Goal: Find specific page/section: Find specific page/section

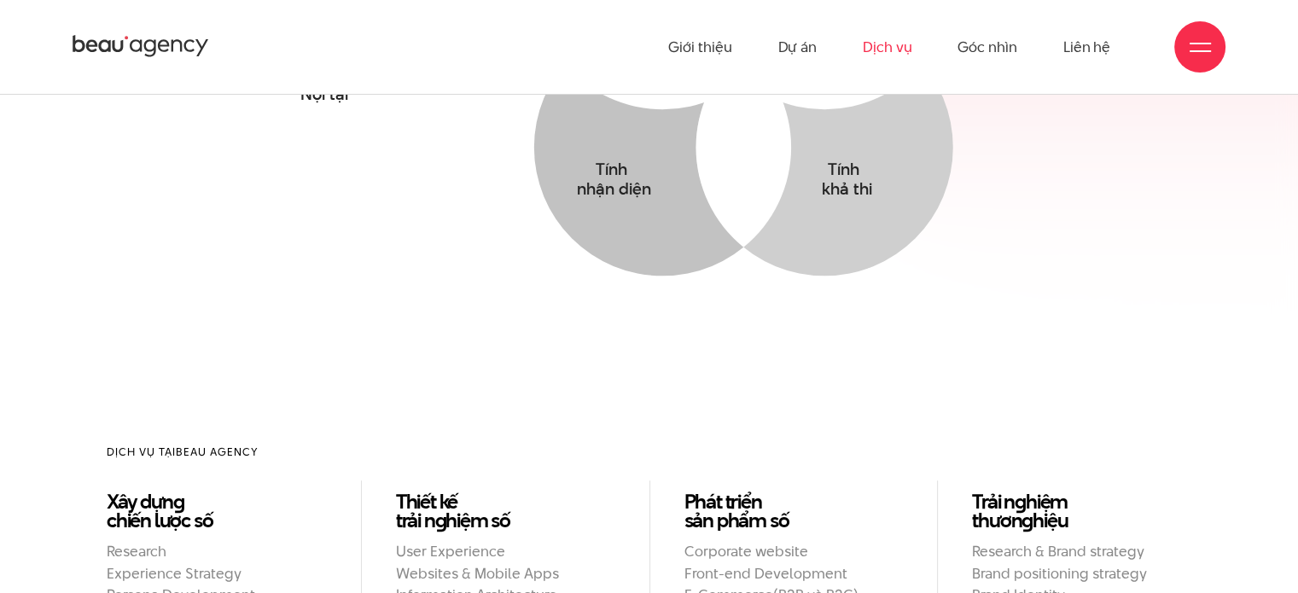
scroll to position [1109, 0]
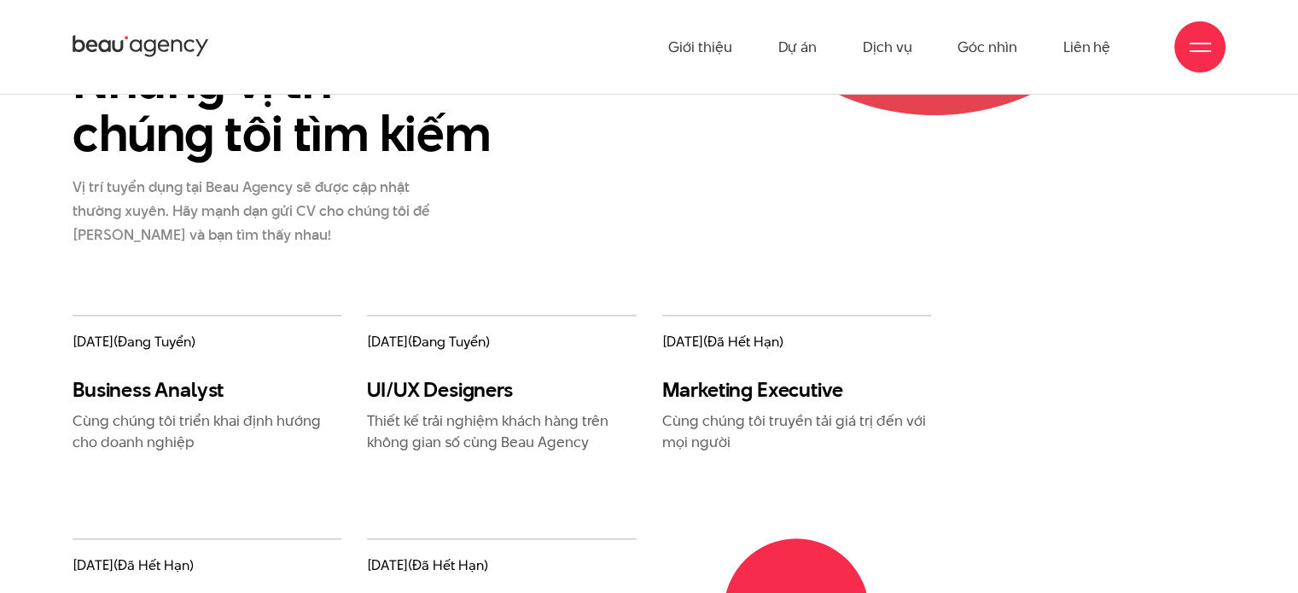
scroll to position [1877, 0]
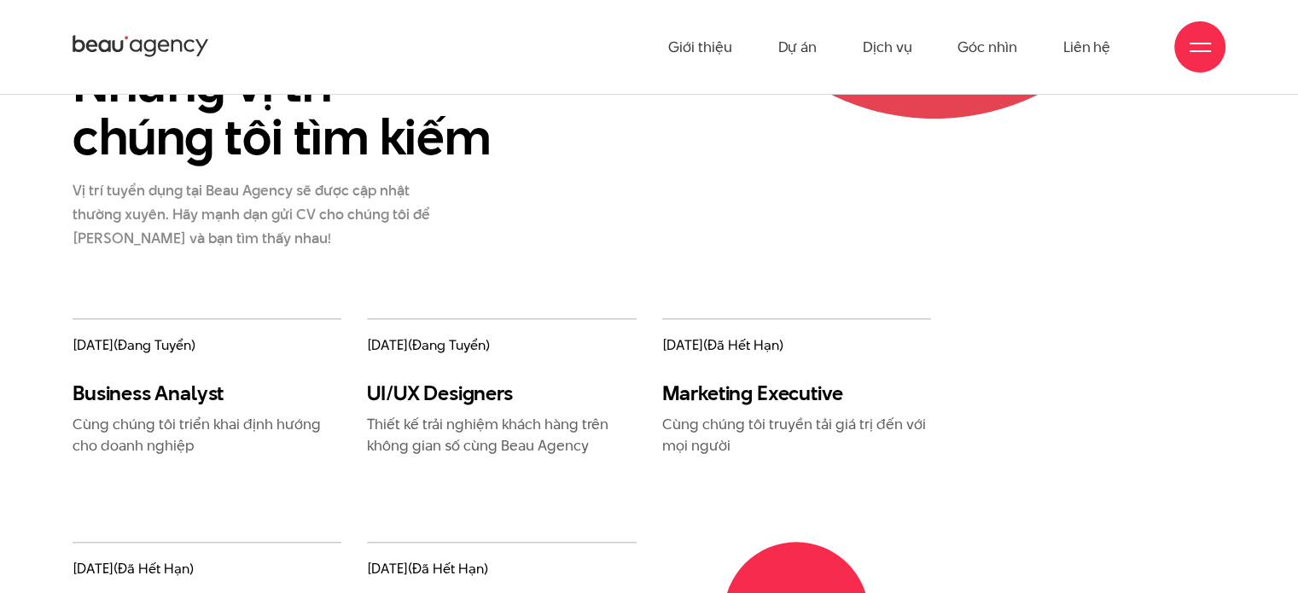
drag, startPoint x: 383, startPoint y: 347, endPoint x: 458, endPoint y: 351, distance: 75.1
click at [420, 348] on span "[DATE] (đang tuyển)" at bounding box center [501, 345] width 269 height 19
click at [461, 351] on span "(đang tuyển)" at bounding box center [449, 345] width 82 height 20
drag, startPoint x: 539, startPoint y: 346, endPoint x: 413, endPoint y: 349, distance: 126.3
click at [423, 347] on span "[DATE] (đang tuyển)" at bounding box center [501, 345] width 269 height 19
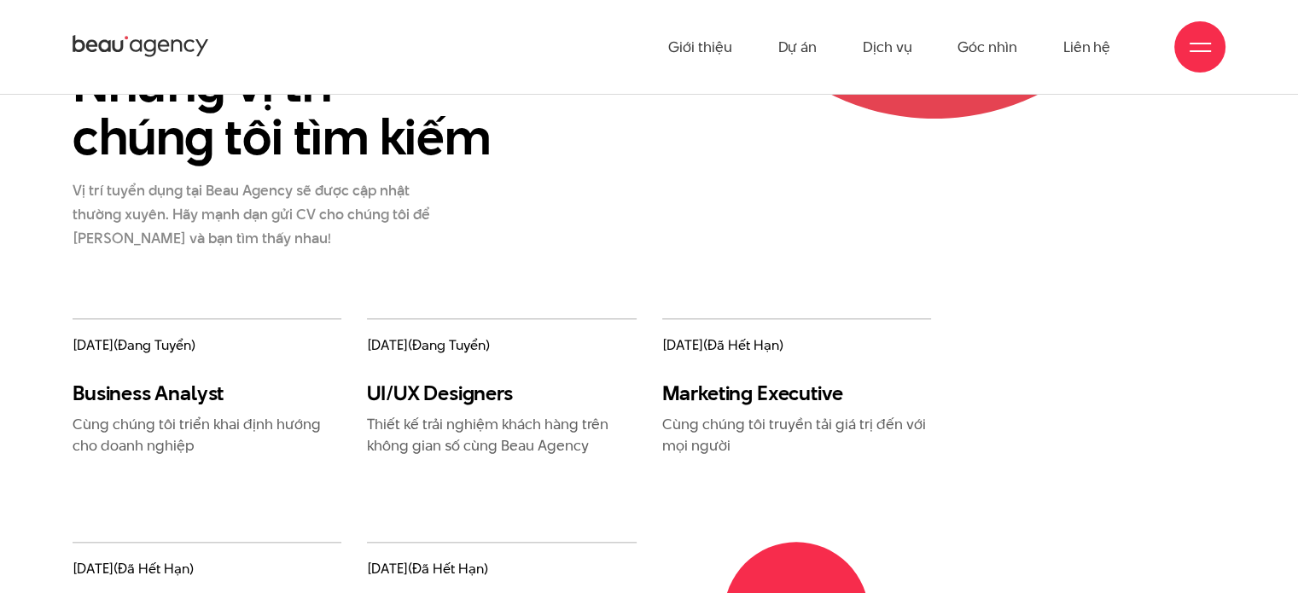
click at [306, 351] on span "11/05/2021 (đang tuyển)" at bounding box center [207, 345] width 269 height 19
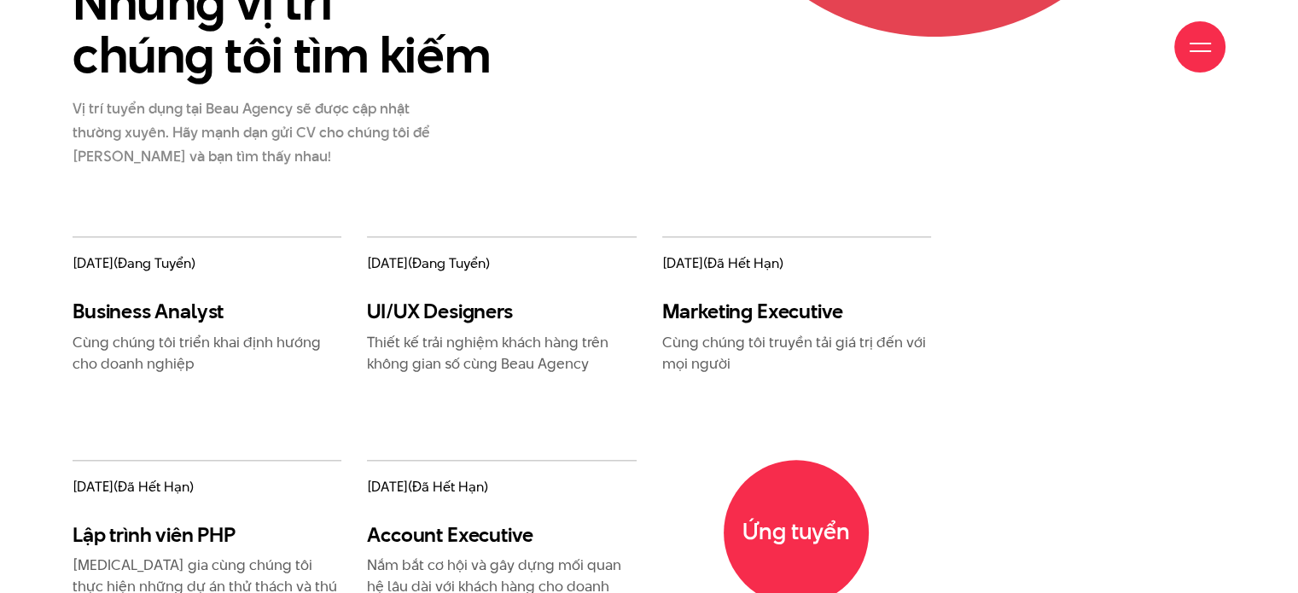
scroll to position [1962, 0]
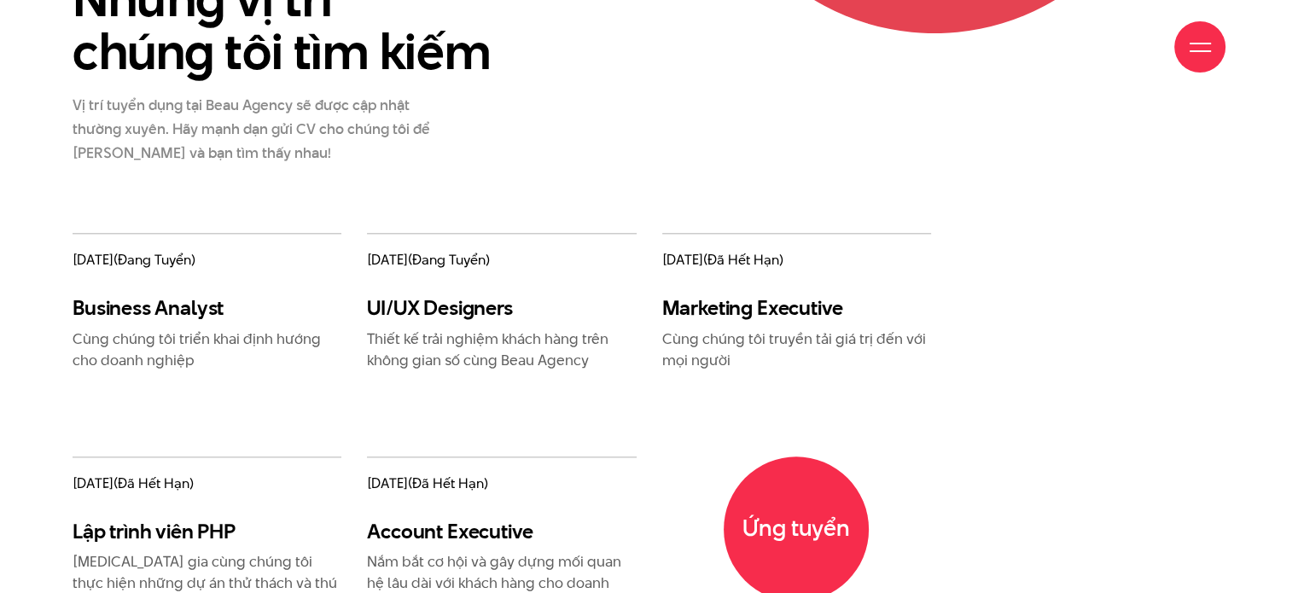
click at [181, 262] on span "(đang tuyển)" at bounding box center [154, 260] width 82 height 20
drag, startPoint x: 275, startPoint y: 258, endPoint x: 224, endPoint y: 265, distance: 50.8
click at [224, 265] on span "11/05/2021 (đang tuyển)" at bounding box center [207, 260] width 269 height 19
click at [323, 270] on div "11/05/2021 (đang tuyển) Business Analyst Cùng chúng tôi triển khai định hướng c…" at bounding box center [207, 301] width 269 height 137
drag, startPoint x: 546, startPoint y: 264, endPoint x: 406, endPoint y: 263, distance: 139.9
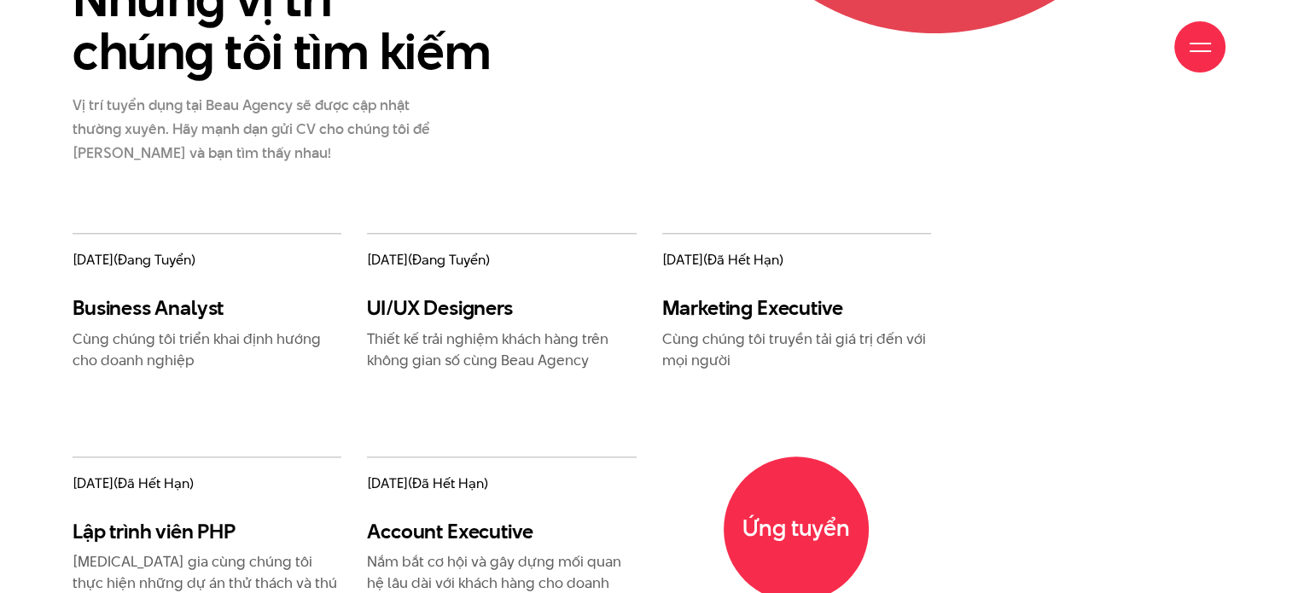
click at [406, 263] on span "11/05/2021 (đang tuyển)" at bounding box center [501, 260] width 269 height 19
click at [386, 264] on span "11/05/2021 (đang tuyển)" at bounding box center [501, 260] width 269 height 19
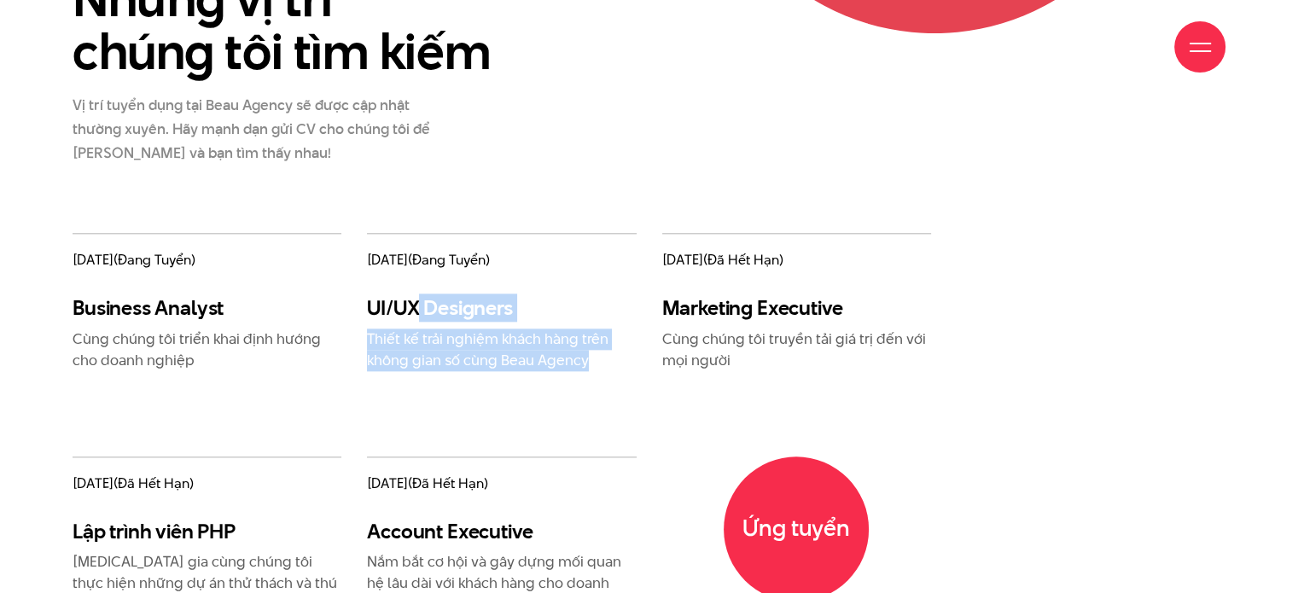
drag, startPoint x: 506, startPoint y: 344, endPoint x: 420, endPoint y: 288, distance: 102.5
click at [420, 288] on div "11/05/2021 (đang tuyển) UI/UX Designers Thiết kế trải nghiệm khách hàng trên kh…" at bounding box center [501, 301] width 269 height 137
click at [495, 334] on p "Thiết kế trải nghiệm khách hàng trên không gian số cùng Beau Agency" at bounding box center [501, 349] width 269 height 43
drag, startPoint x: 607, startPoint y: 345, endPoint x: 466, endPoint y: 285, distance: 153.7
click at [444, 274] on div "11/05/2021 (đang tuyển) UI/UX Designers Thiết kế trải nghiệm khách hàng trên kh…" at bounding box center [501, 301] width 269 height 137
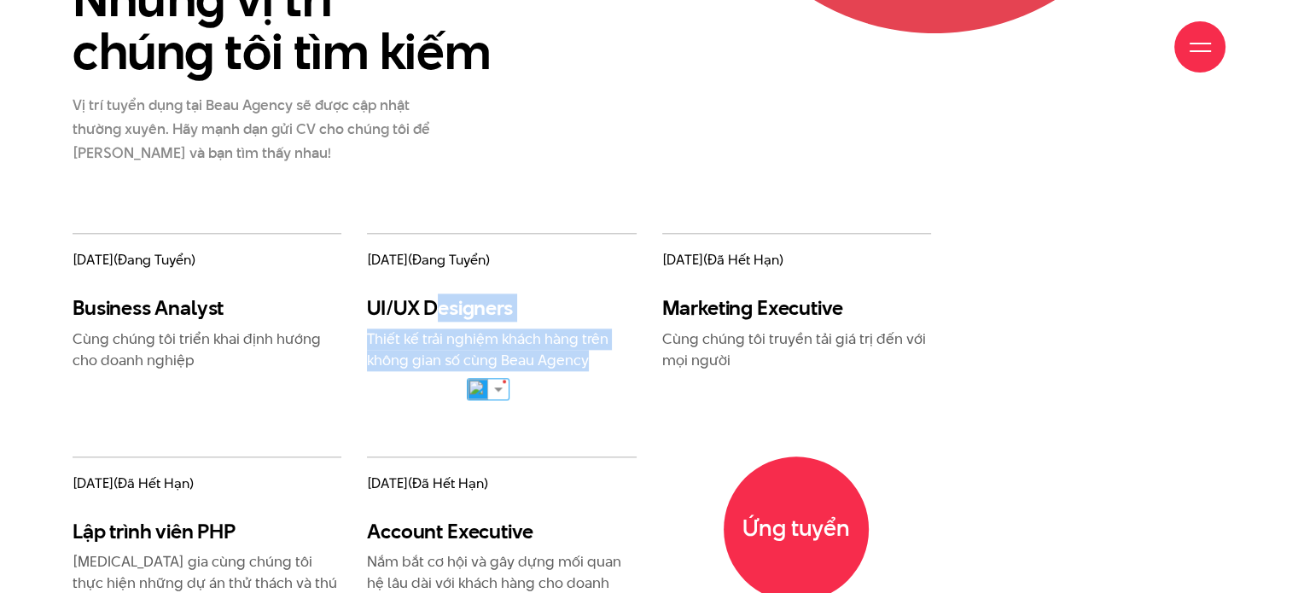
click at [553, 289] on div "11/05/2021 (đang tuyển) UI/UX Designers Thiết kế trải nghiệm khách hàng trên kh…" at bounding box center [501, 301] width 269 height 137
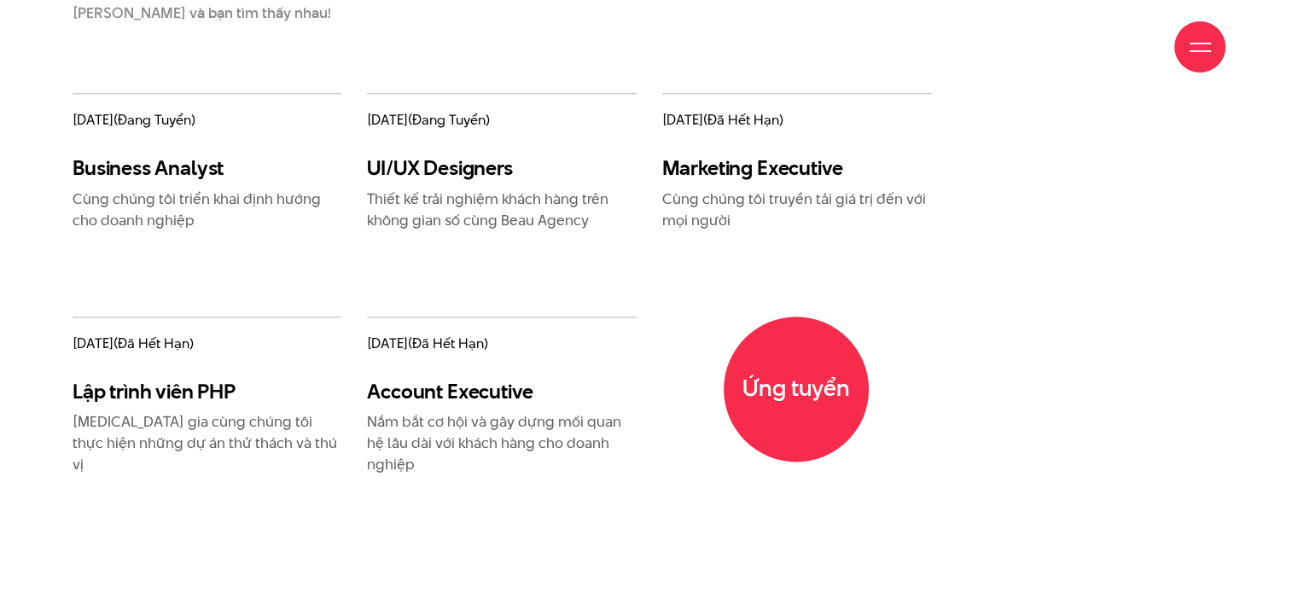
scroll to position [2133, 0]
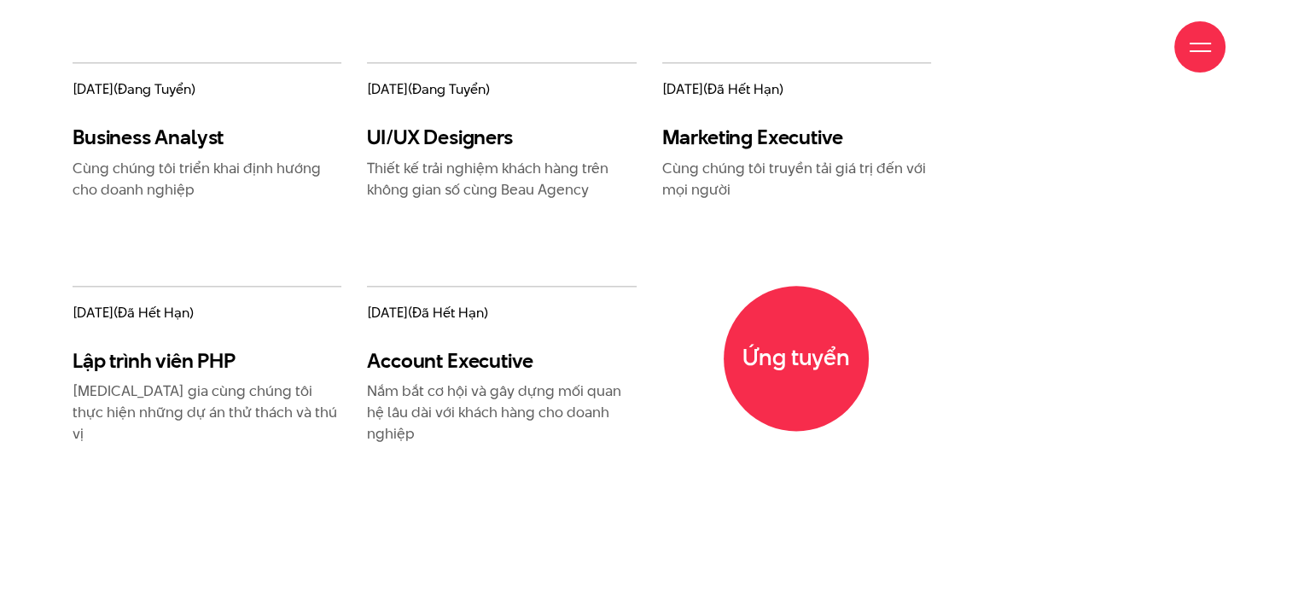
drag, startPoint x: 490, startPoint y: 94, endPoint x: 427, endPoint y: 96, distance: 62.3
click at [427, 95] on span "11/05/2021 (đang tuyển)" at bounding box center [501, 89] width 269 height 19
click at [559, 142] on h3 "UI/UX Designers" at bounding box center [501, 137] width 269 height 25
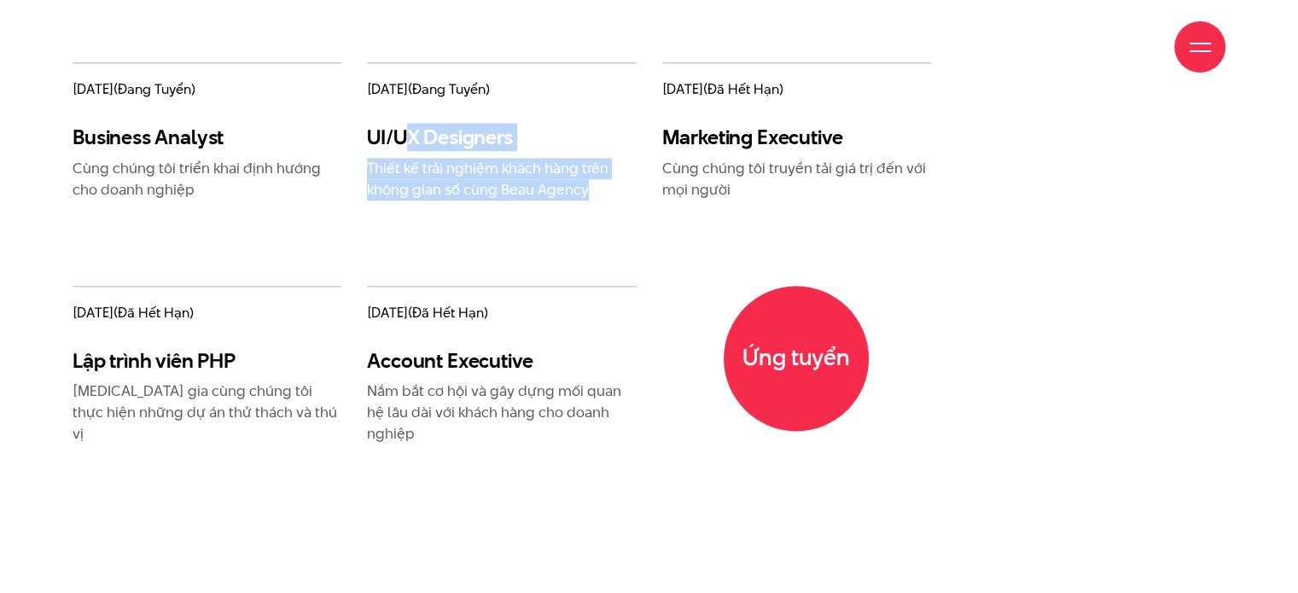
drag, startPoint x: 589, startPoint y: 196, endPoint x: 417, endPoint y: 142, distance: 179.9
click at [406, 139] on div "UI/UX Designers Thiết kế trải nghiệm khách hàng trên không gian số cùng Beau Ag…" at bounding box center [501, 162] width 269 height 75
click at [541, 161] on p "Thiết kế trải nghiệm khách hàng trên không gian số cùng Beau Agency" at bounding box center [501, 179] width 269 height 43
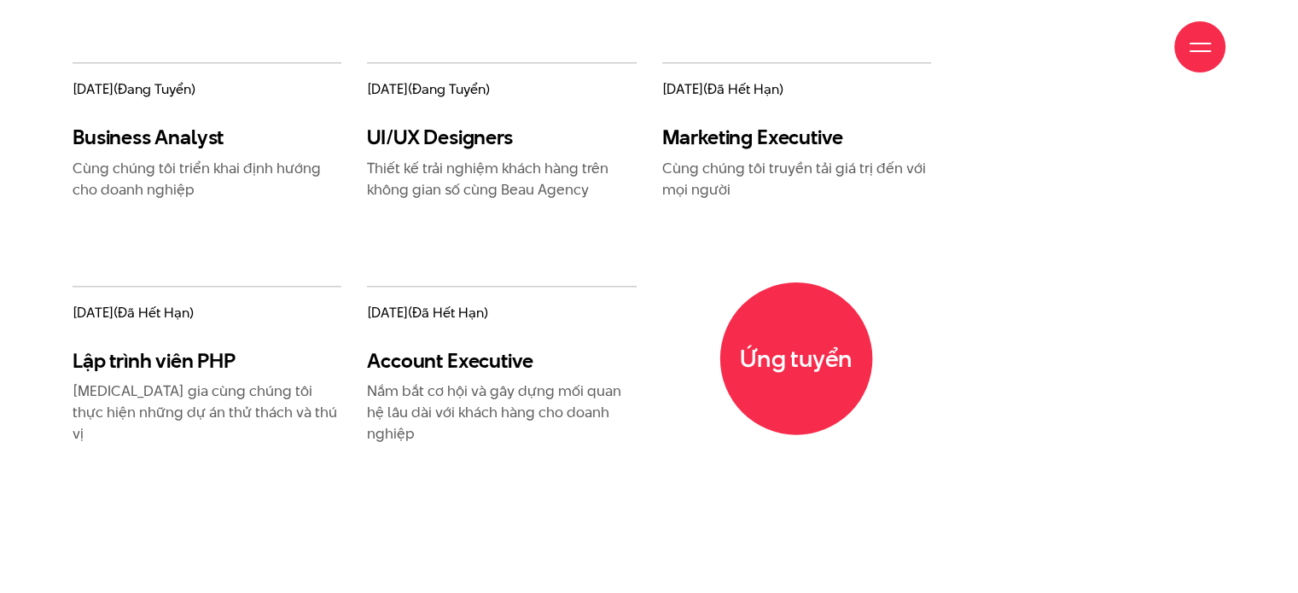
click at [785, 334] on span "Ứng tuyển" at bounding box center [796, 358] width 153 height 153
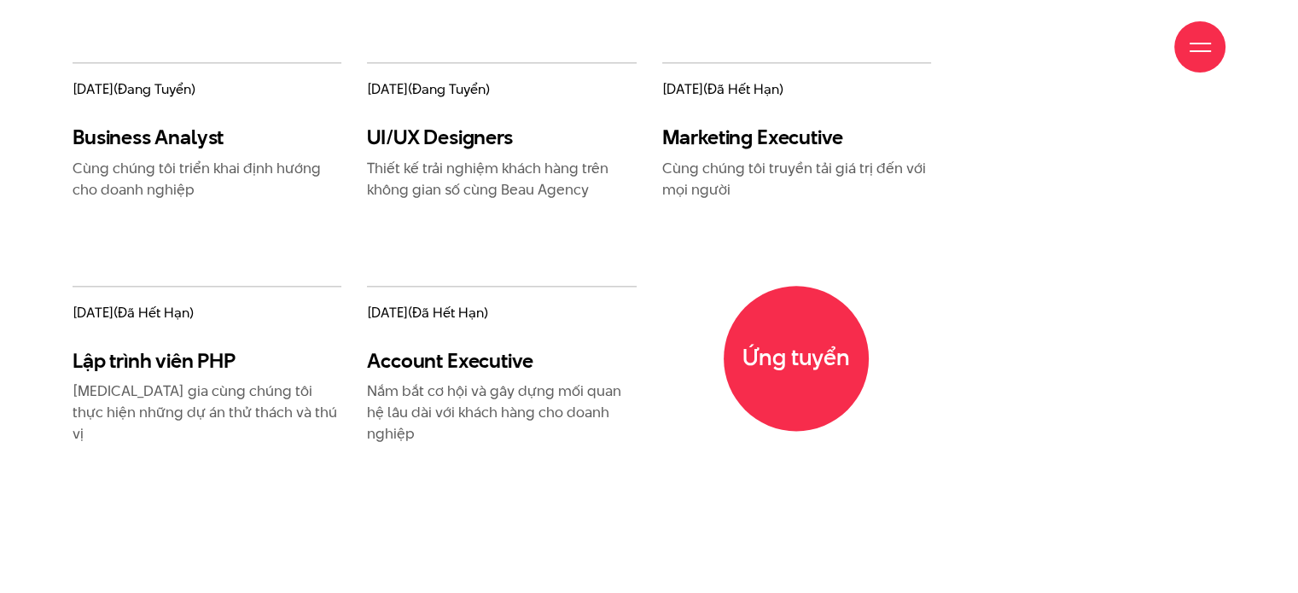
click at [951, 286] on div "11/05/2021 (đang tuyển) Business Analyst Cùng chúng tôi triển khai định hướng c…" at bounding box center [649, 295] width 1178 height 467
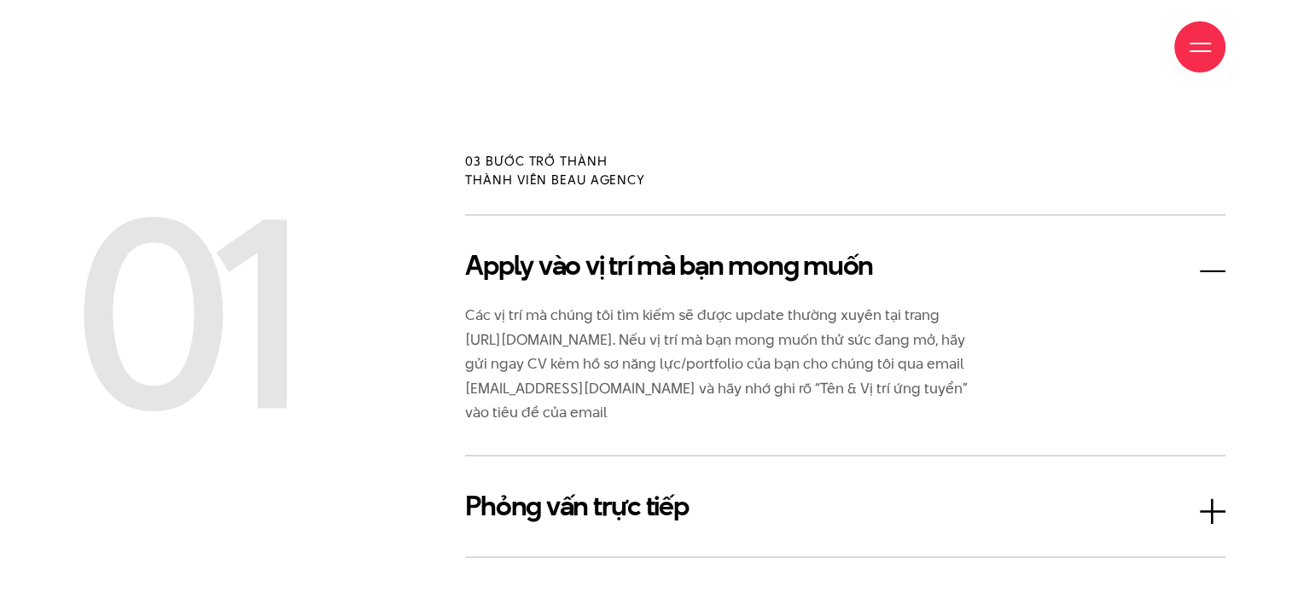
scroll to position [2645, 0]
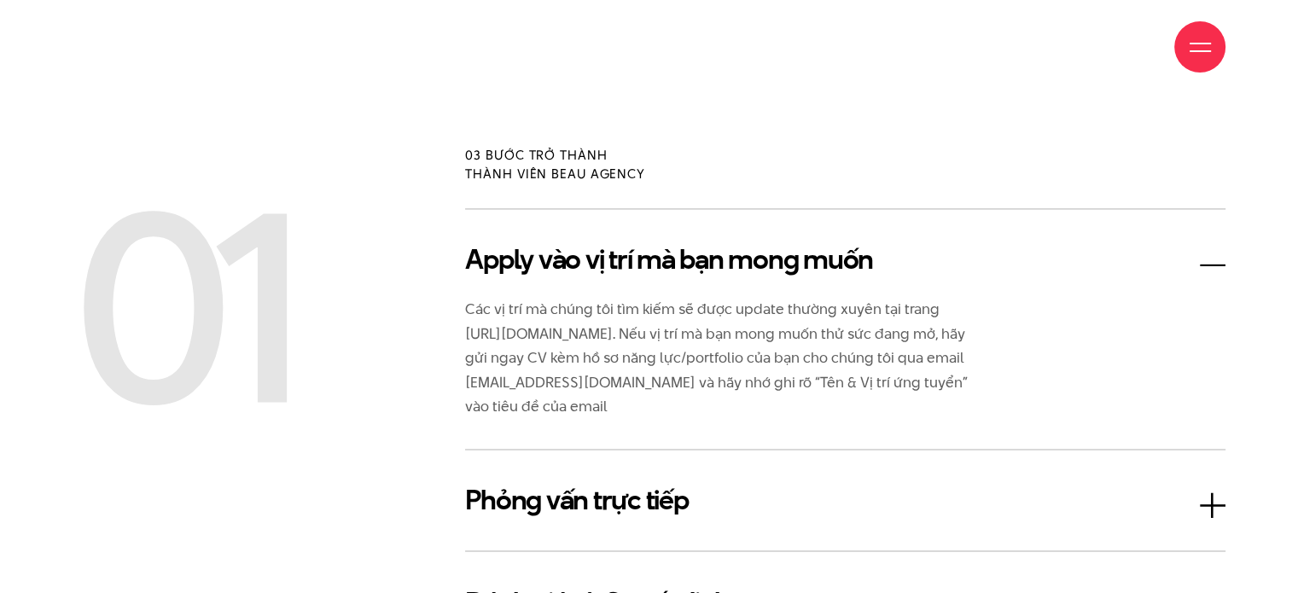
click at [1013, 264] on h3 "Apply vào vị trí mà bạn mong muốn" at bounding box center [845, 259] width 760 height 41
click at [1210, 264] on h3 "Apply vào vị trí mà bạn mong muốn" at bounding box center [845, 259] width 760 height 41
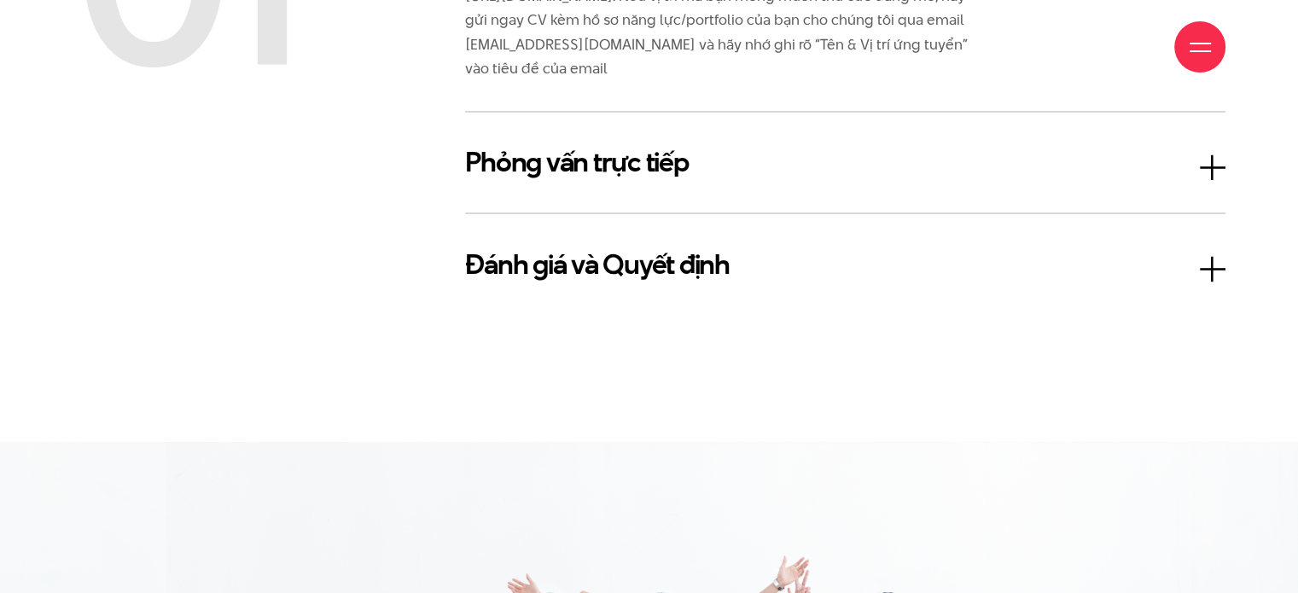
scroll to position [2986, 0]
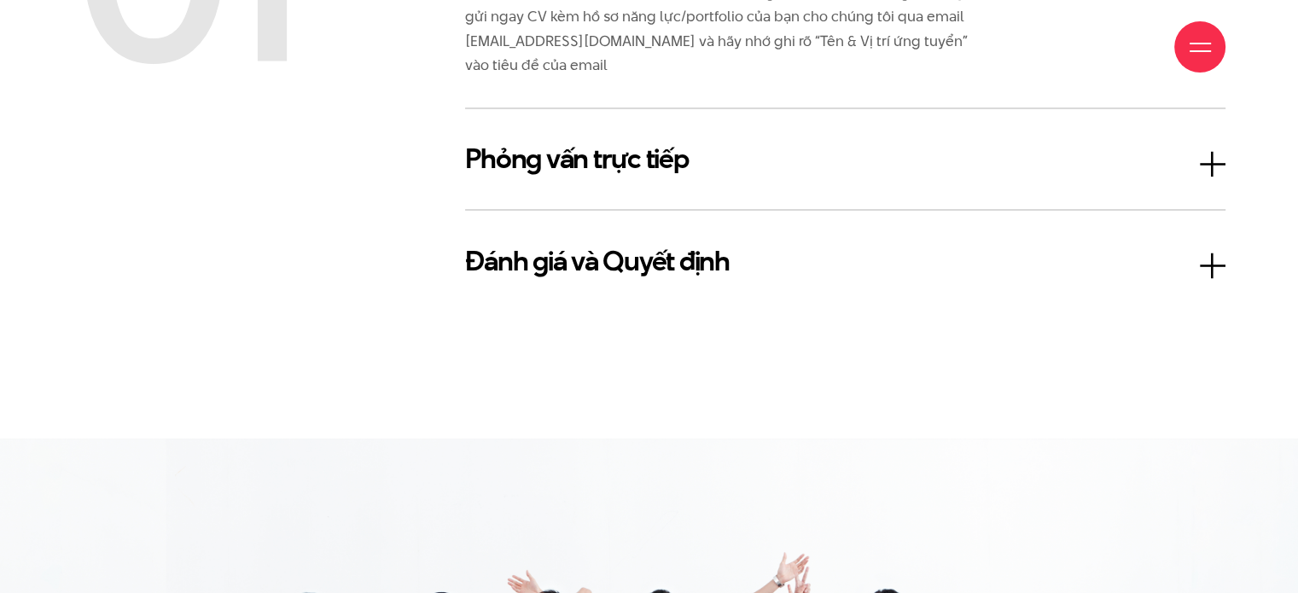
click at [1170, 168] on h3 "Phỏng vấn trực tiếp" at bounding box center [845, 158] width 760 height 41
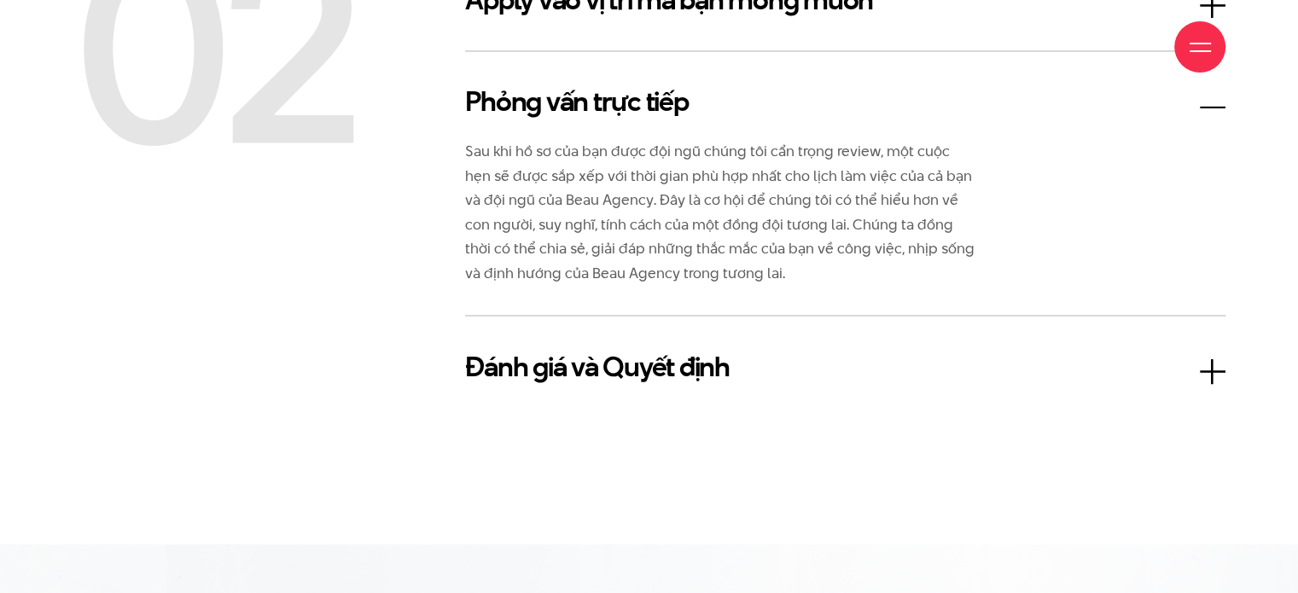
scroll to position [2900, 0]
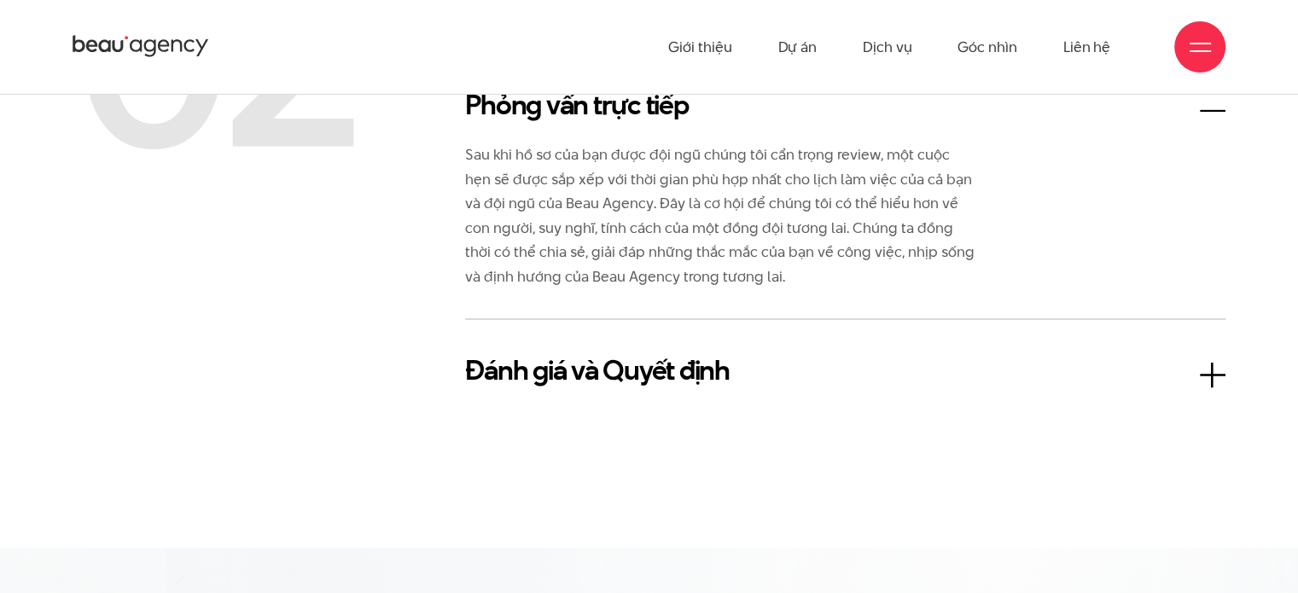
click at [1110, 376] on h3 "Đánh giá và Quyết định" at bounding box center [845, 369] width 760 height 41
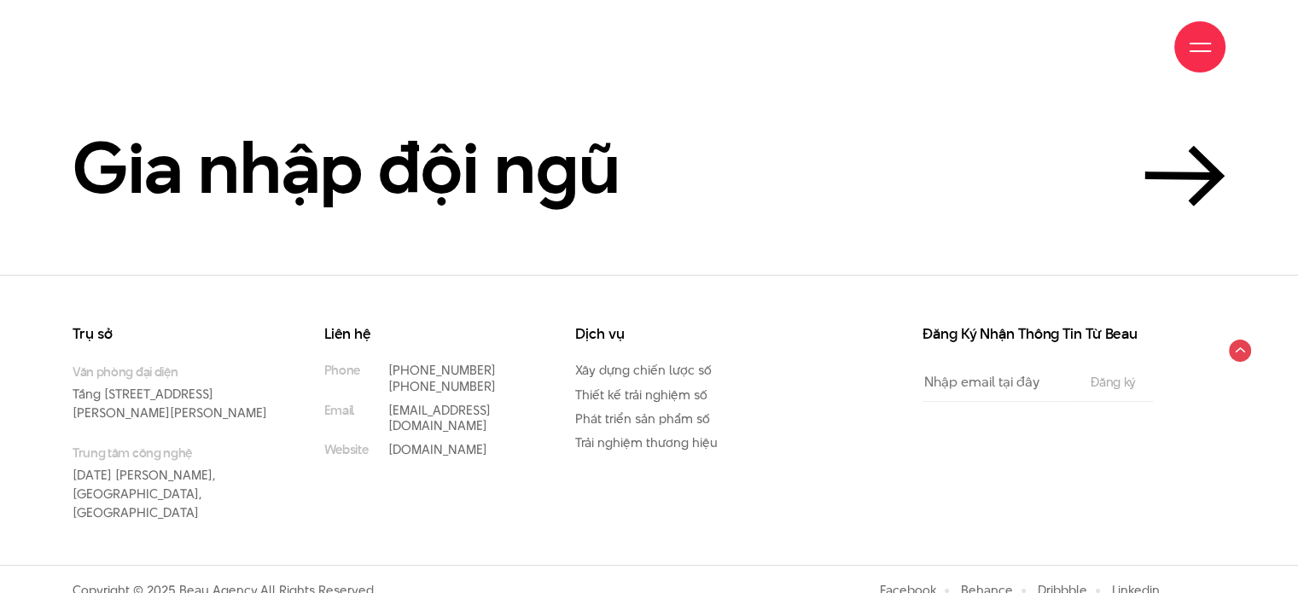
scroll to position [4276, 0]
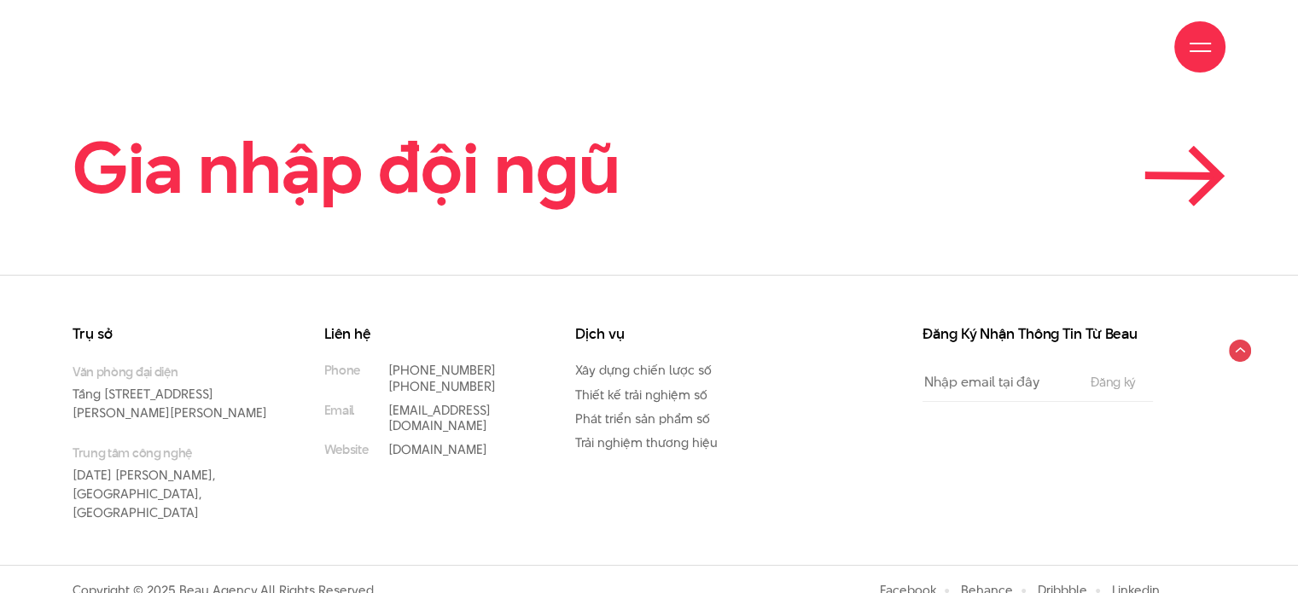
click at [1147, 163] on icon at bounding box center [1184, 176] width 81 height 61
